Goal: Information Seeking & Learning: Learn about a topic

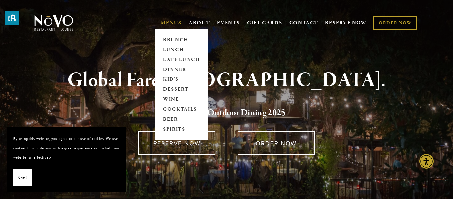
click at [177, 21] on link "MENUS" at bounding box center [171, 23] width 21 height 7
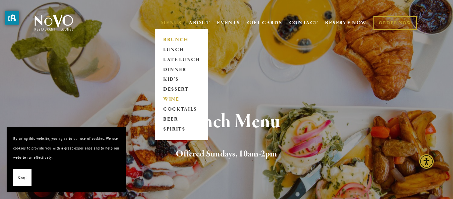
click at [169, 102] on link "WINE" at bounding box center [181, 100] width 41 height 10
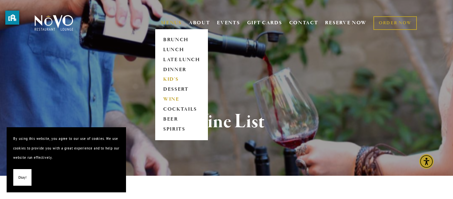
click at [170, 78] on link "KID'S" at bounding box center [181, 80] width 41 height 10
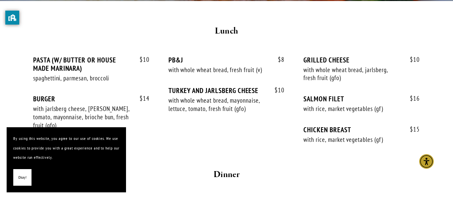
click at [21, 187] on section "By using this website, you agree to our use of cookies. We use cookies to provi…" at bounding box center [66, 159] width 119 height 65
click at [22, 182] on button "Okay!" at bounding box center [22, 177] width 18 height 17
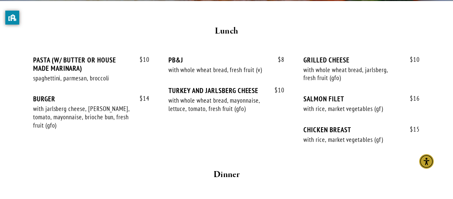
click at [112, 90] on div "$ 10 PASTA (W/ BUTTER OR HOUSE MADE MARINARA) spaghettini, parmesan, broccoli $…" at bounding box center [91, 75] width 116 height 39
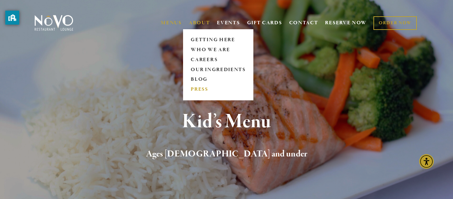
click at [201, 87] on link "PRESS" at bounding box center [218, 90] width 59 height 10
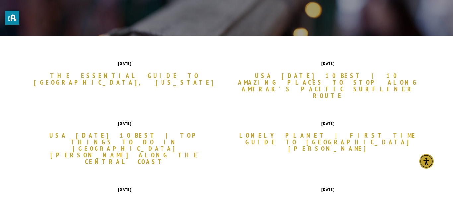
scroll to position [176, 0]
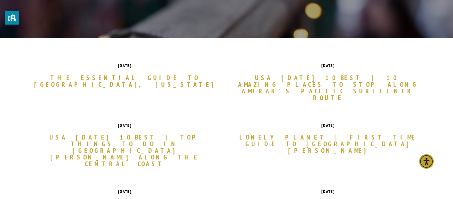
click at [168, 77] on link "The Essential Guide to [GEOGRAPHIC_DATA], [US_STATE]" at bounding box center [124, 80] width 183 height 13
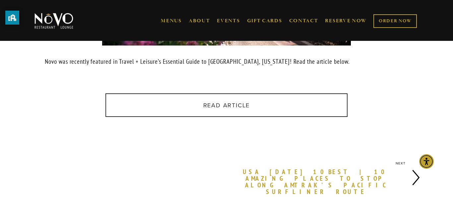
scroll to position [233, 0]
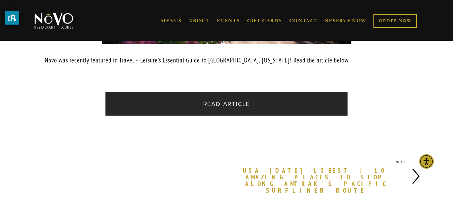
click at [198, 110] on link "Read Article" at bounding box center [226, 104] width 242 height 24
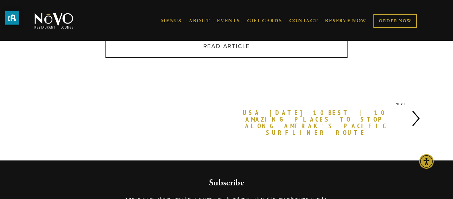
scroll to position [372, 0]
